Goal: Task Accomplishment & Management: Use online tool/utility

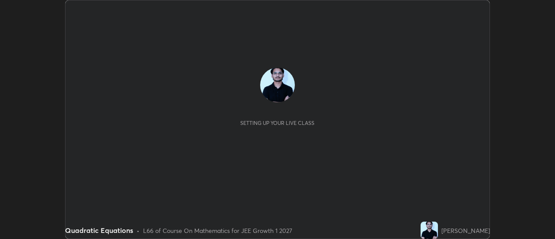
scroll to position [239, 555]
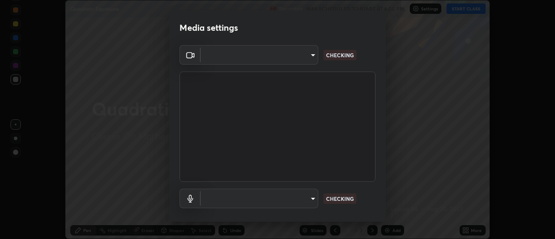
type input "20afe940cbeb59602439e807e0695b369d796bb7f65a41c81d65576627b30d72"
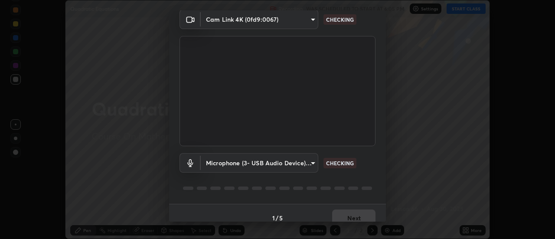
scroll to position [46, 0]
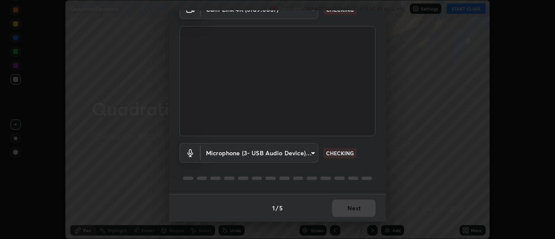
click at [233, 156] on body "Erase all Quadratic Equations Recording WAS SCHEDULED TO START AT 6:05 PM Setti…" at bounding box center [277, 119] width 555 height 239
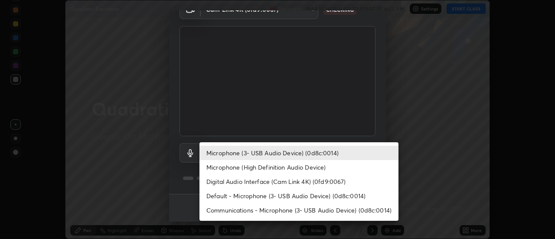
click at [230, 167] on li "Microphone (High Definition Audio Device)" at bounding box center [299, 167] width 199 height 14
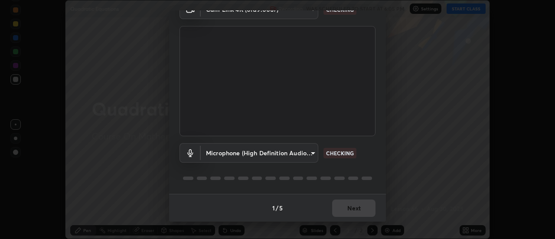
click at [230, 155] on body "Erase all Quadratic Equations Recording WAS SCHEDULED TO START AT 6:05 PM Setti…" at bounding box center [277, 119] width 555 height 239
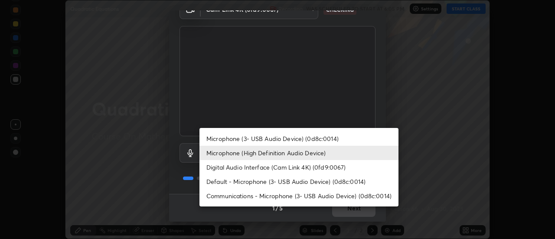
click at [233, 138] on li "Microphone (3- USB Audio Device) (0d8c:0014)" at bounding box center [299, 138] width 199 height 14
type input "d52a736e0548345a18aba1ba4eb72026137e6ebf697a119007c383a8057c9de6"
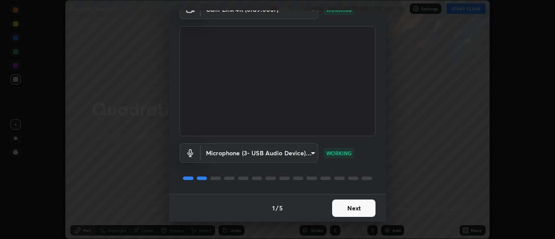
click at [356, 209] on button "Next" at bounding box center [353, 208] width 43 height 17
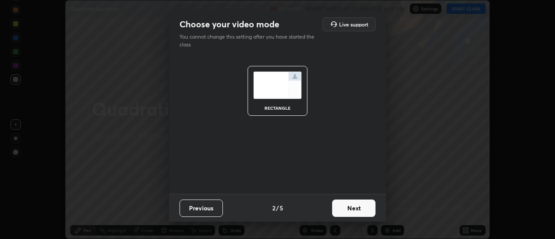
scroll to position [0, 0]
click at [360, 207] on button "Next" at bounding box center [353, 208] width 43 height 17
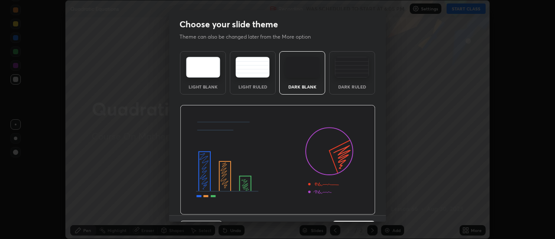
click at [365, 209] on img at bounding box center [278, 160] width 196 height 110
click at [369, 209] on img at bounding box center [278, 160] width 196 height 110
click at [370, 208] on img at bounding box center [278, 160] width 196 height 110
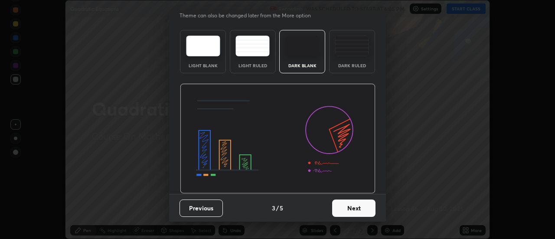
click at [362, 208] on button "Next" at bounding box center [353, 208] width 43 height 17
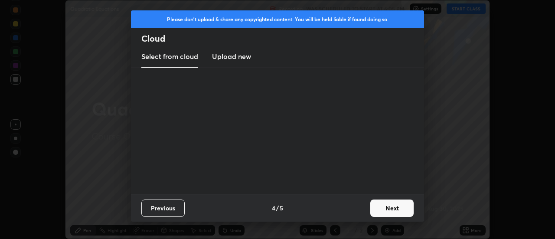
scroll to position [0, 0]
click at [366, 207] on div "Previous 4 / 5 Next" at bounding box center [277, 208] width 293 height 28
click at [372, 207] on button "Next" at bounding box center [391, 208] width 43 height 17
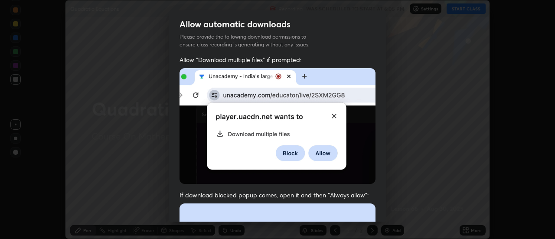
click at [378, 204] on div "Allow "Download multiple files" if prompted: If download blocked popup comes, o…" at bounding box center [277, 238] width 217 height 365
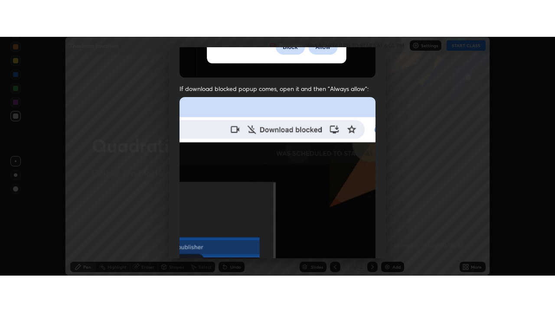
scroll to position [223, 0]
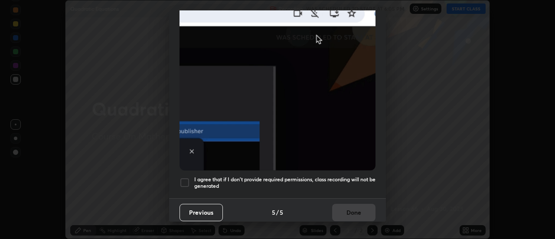
click at [347, 177] on h5 "I agree that if I don't provide required permissions, class recording will not …" at bounding box center [284, 182] width 181 height 13
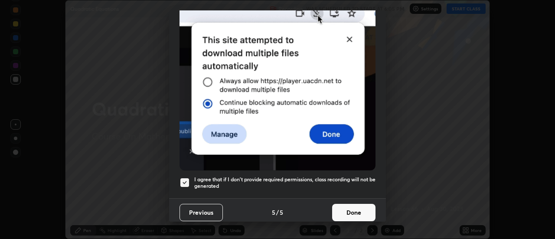
click at [354, 207] on button "Done" at bounding box center [353, 212] width 43 height 17
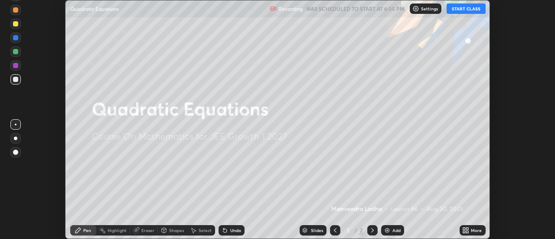
click at [465, 228] on icon at bounding box center [464, 229] width 2 height 2
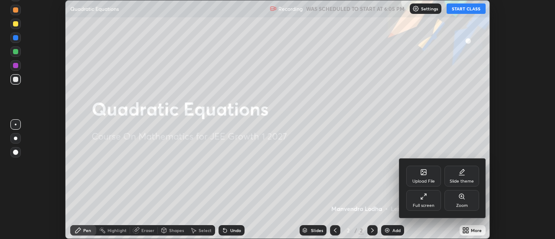
click at [420, 201] on div "Full screen" at bounding box center [423, 200] width 35 height 21
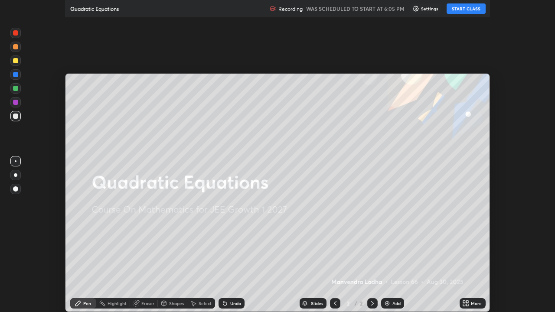
scroll to position [312, 555]
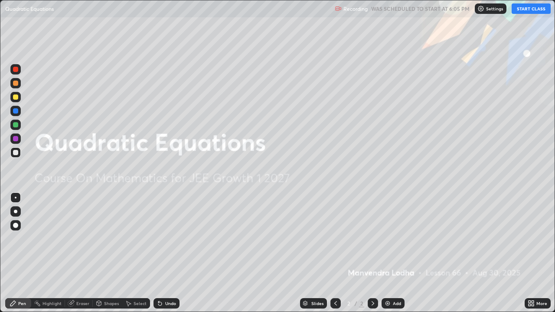
click at [530, 10] on button "START CLASS" at bounding box center [531, 8] width 39 height 10
click at [395, 239] on div "Add" at bounding box center [397, 303] width 8 height 4
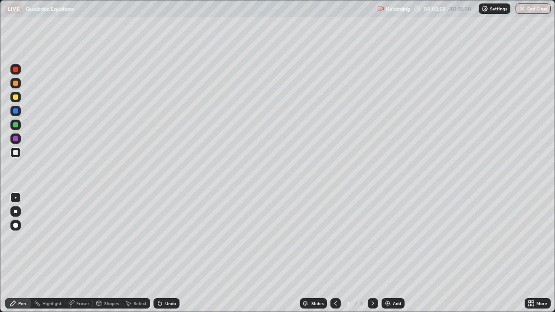
click at [172, 239] on div "Undo" at bounding box center [167, 303] width 26 height 10
click at [171, 239] on div "Undo" at bounding box center [167, 303] width 26 height 10
click at [20, 100] on div at bounding box center [15, 97] width 10 height 14
click at [15, 152] on div at bounding box center [15, 152] width 5 height 5
click at [171, 239] on div "Undo" at bounding box center [170, 303] width 11 height 4
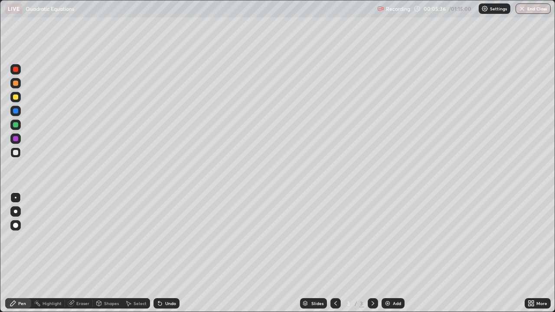
click at [16, 126] on div at bounding box center [15, 124] width 5 height 5
click at [395, 239] on div "Add" at bounding box center [393, 303] width 23 height 10
click at [19, 98] on div at bounding box center [15, 97] width 10 height 10
click at [16, 98] on div at bounding box center [15, 97] width 5 height 5
click at [16, 127] on div at bounding box center [15, 124] width 5 height 5
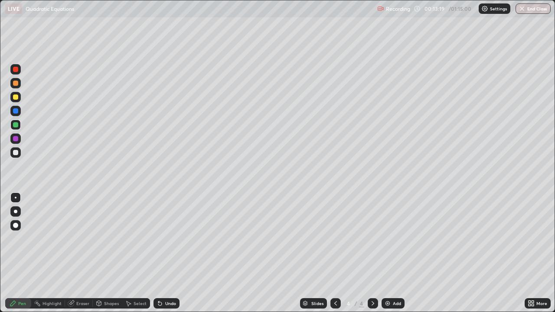
click at [76, 239] on div "Eraser" at bounding box center [82, 303] width 13 height 4
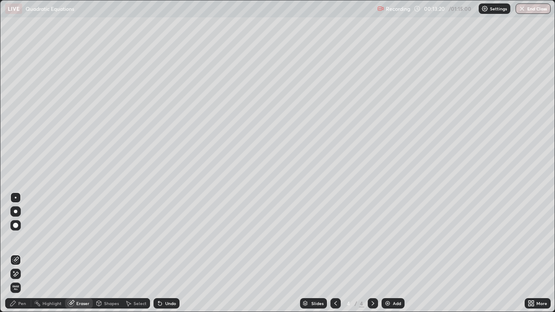
click at [15, 225] on div at bounding box center [15, 225] width 5 height 5
click at [20, 239] on div "Pen" at bounding box center [22, 303] width 8 height 4
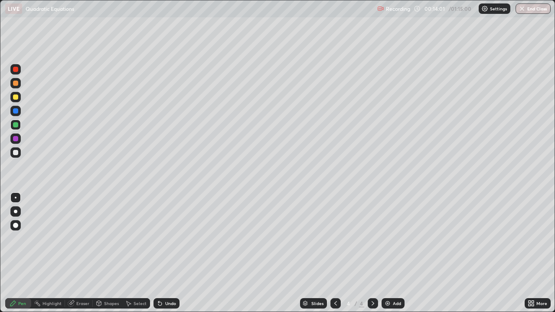
click at [16, 100] on div at bounding box center [15, 97] width 10 height 10
click at [16, 140] on div at bounding box center [15, 138] width 5 height 5
click at [390, 239] on img at bounding box center [387, 303] width 7 height 7
click at [399, 239] on div "Add" at bounding box center [397, 303] width 8 height 4
click at [16, 98] on div at bounding box center [15, 97] width 5 height 5
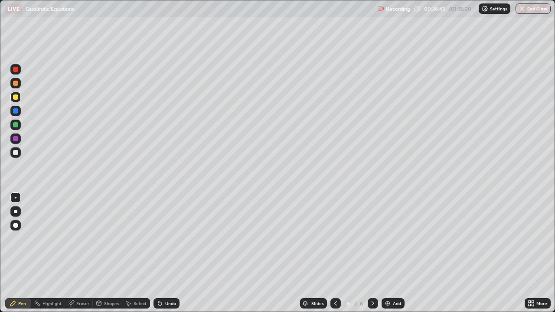
click at [386, 239] on img at bounding box center [387, 303] width 7 height 7
click at [172, 239] on div "Undo" at bounding box center [167, 303] width 26 height 10
click at [16, 141] on div at bounding box center [15, 138] width 5 height 5
click at [16, 126] on div at bounding box center [15, 124] width 5 height 5
click at [169, 239] on div "Undo" at bounding box center [170, 303] width 11 height 4
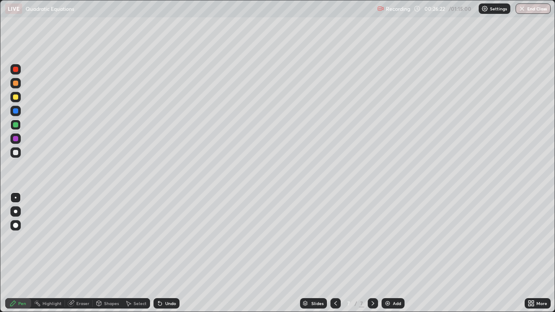
click at [170, 239] on div "Undo" at bounding box center [170, 303] width 11 height 4
click at [19, 98] on div at bounding box center [15, 97] width 10 height 10
click at [20, 128] on div at bounding box center [15, 125] width 10 height 10
click at [20, 99] on div at bounding box center [15, 97] width 10 height 10
click at [13, 126] on div at bounding box center [15, 124] width 5 height 5
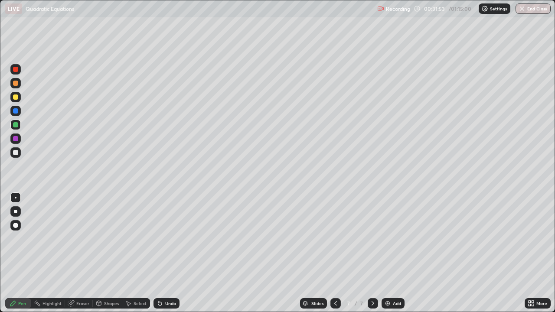
click at [387, 239] on img at bounding box center [387, 303] width 7 height 7
click at [15, 98] on div at bounding box center [15, 97] width 5 height 5
click at [16, 152] on div at bounding box center [15, 152] width 5 height 5
click at [85, 239] on div "Eraser" at bounding box center [82, 303] width 13 height 4
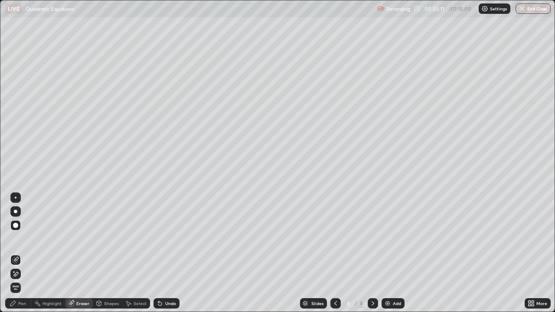
click at [27, 239] on div "Pen" at bounding box center [18, 303] width 26 height 10
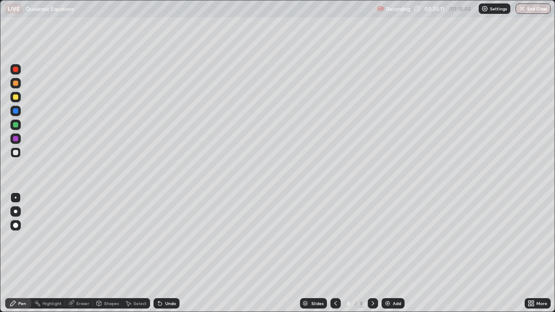
click at [16, 125] on div at bounding box center [15, 124] width 5 height 5
click at [17, 154] on div at bounding box center [15, 152] width 5 height 5
click at [387, 239] on img at bounding box center [387, 303] width 7 height 7
click at [16, 100] on div at bounding box center [15, 97] width 10 height 10
click at [13, 153] on div at bounding box center [15, 152] width 5 height 5
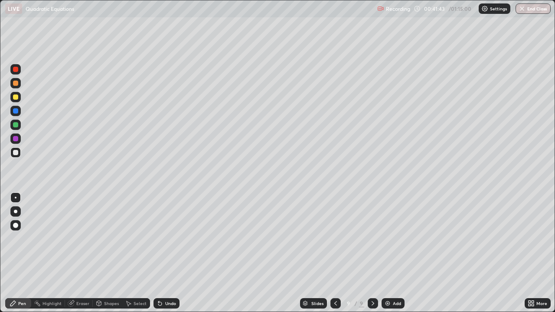
click at [16, 125] on div at bounding box center [15, 124] width 5 height 5
click at [14, 140] on div at bounding box center [15, 138] width 5 height 5
click at [389, 239] on img at bounding box center [387, 303] width 7 height 7
click at [15, 96] on div at bounding box center [15, 97] width 5 height 5
click at [12, 154] on div at bounding box center [15, 152] width 10 height 10
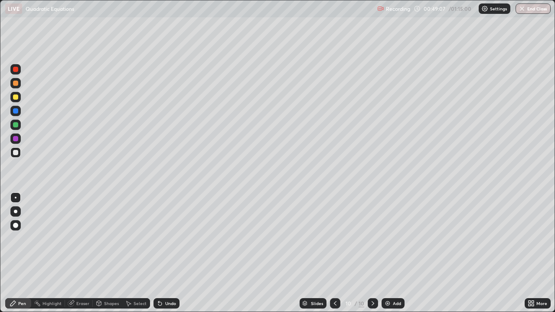
click at [19, 127] on div at bounding box center [15, 125] width 10 height 10
click at [334, 239] on icon at bounding box center [335, 303] width 7 height 7
click at [331, 239] on div at bounding box center [335, 303] width 10 height 17
click at [374, 239] on icon at bounding box center [373, 303] width 7 height 7
click at [371, 239] on icon at bounding box center [373, 303] width 7 height 7
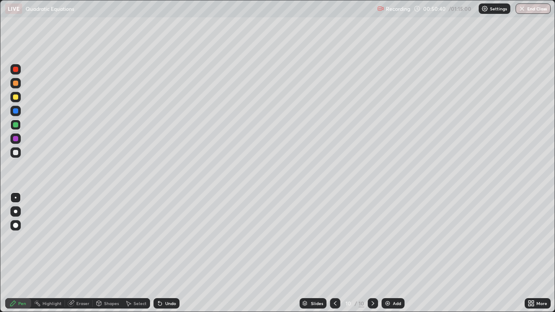
click at [87, 239] on div "Eraser" at bounding box center [82, 303] width 13 height 4
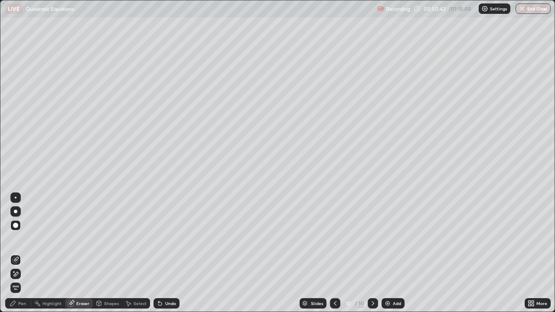
click at [24, 239] on div "Pen" at bounding box center [22, 303] width 8 height 4
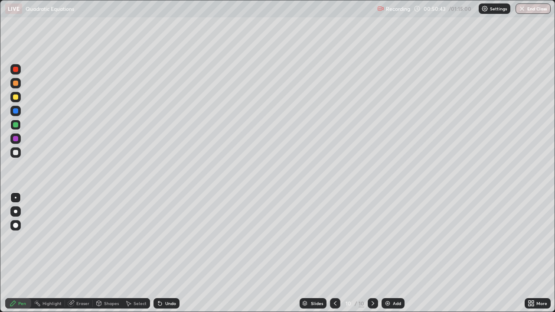
click at [20, 99] on div at bounding box center [15, 97] width 10 height 10
click at [20, 126] on div at bounding box center [15, 125] width 10 height 10
click at [20, 141] on div at bounding box center [15, 139] width 10 height 10
click at [14, 152] on div at bounding box center [15, 152] width 5 height 5
click at [395, 239] on div "Add" at bounding box center [397, 303] width 8 height 4
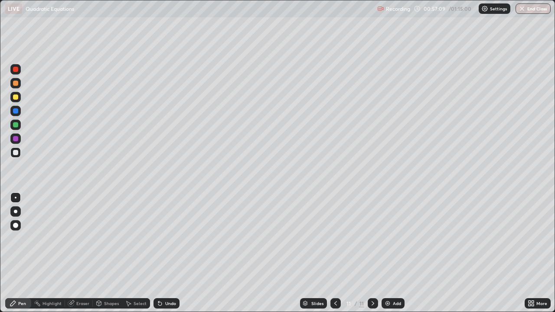
click at [16, 99] on div at bounding box center [15, 97] width 5 height 5
click at [18, 154] on div at bounding box center [15, 152] width 5 height 5
click at [17, 125] on div at bounding box center [15, 124] width 5 height 5
click at [14, 154] on div at bounding box center [15, 152] width 5 height 5
click at [14, 98] on div at bounding box center [15, 97] width 5 height 5
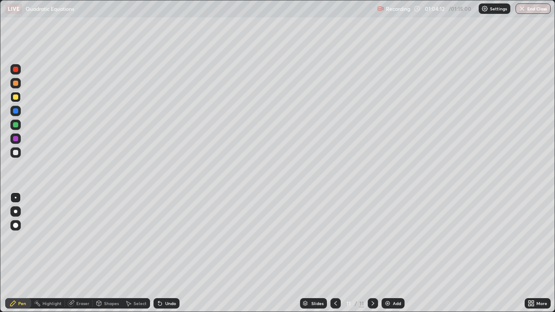
click at [536, 10] on button "End Class" at bounding box center [533, 8] width 35 height 10
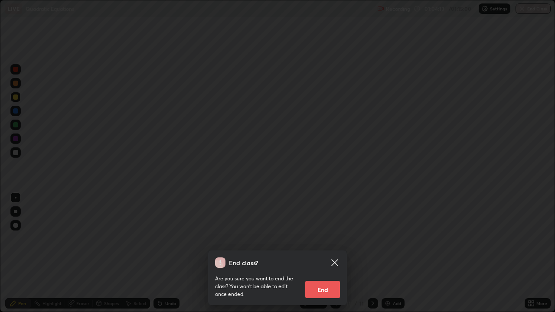
click at [329, 239] on button "End" at bounding box center [322, 289] width 35 height 17
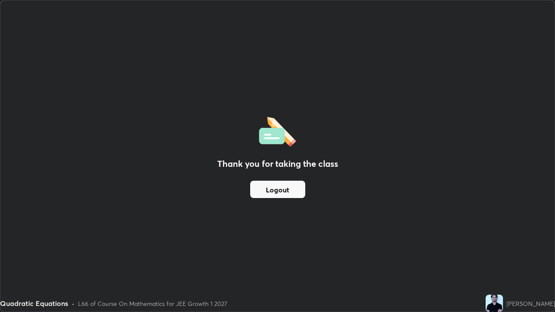
click at [289, 193] on button "Logout" at bounding box center [277, 189] width 55 height 17
click at [288, 191] on button "Logout" at bounding box center [277, 189] width 55 height 17
